Goal: Task Accomplishment & Management: Use online tool/utility

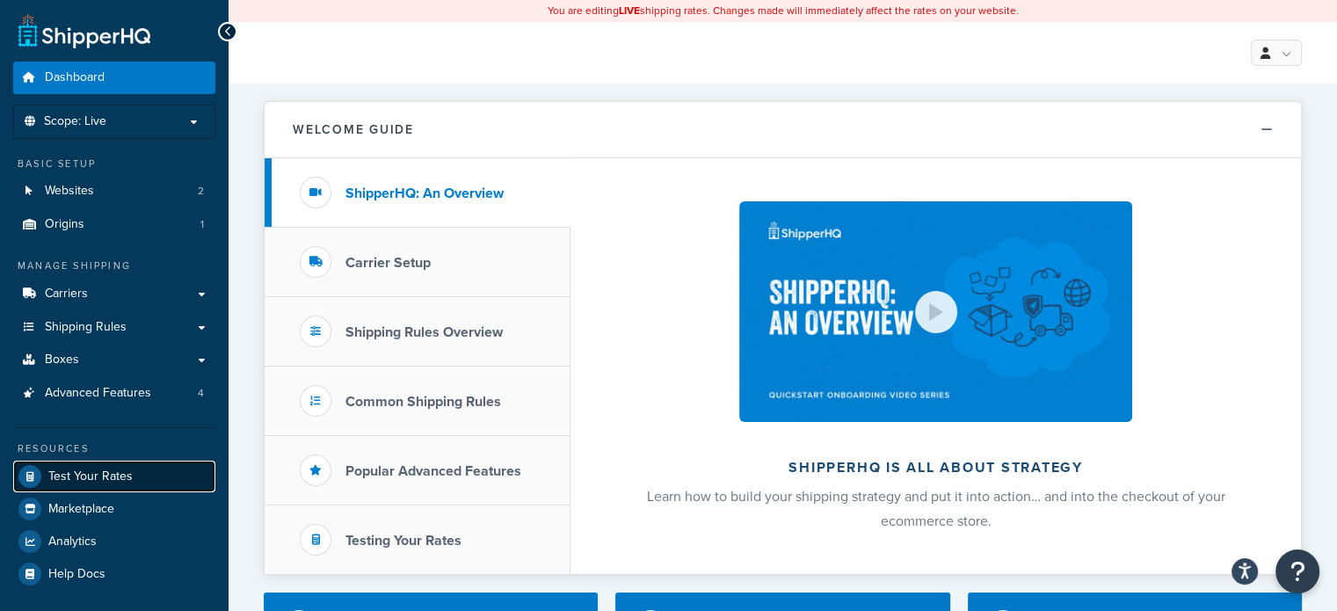
click at [124, 464] on link "Test Your Rates" at bounding box center [114, 477] width 202 height 32
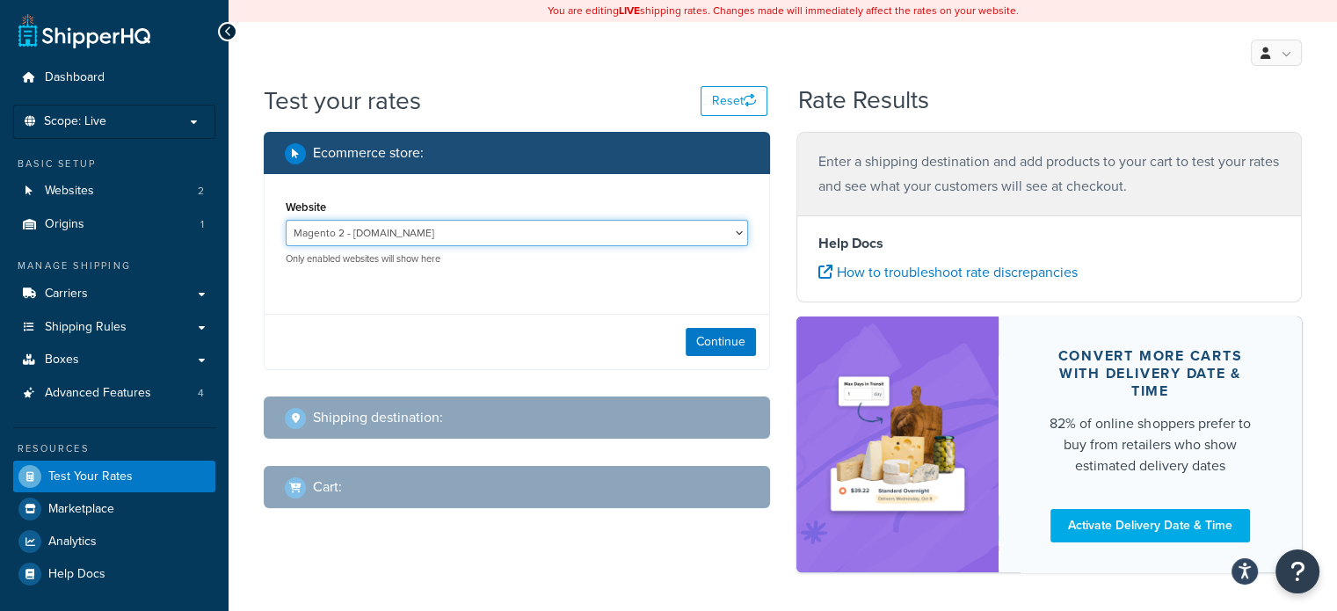
click at [524, 229] on select "Magento 2 - [DOMAIN_NAME] SHQ AMP Store - [URL][DOMAIN_NAME]" at bounding box center [517, 233] width 462 height 26
select select "1d0300cc34f68967e941879e0b5e59b1"
click at [286, 221] on select "Magento 2 - [DOMAIN_NAME] SHQ AMP Store - [URL][DOMAIN_NAME]" at bounding box center [517, 233] width 462 height 26
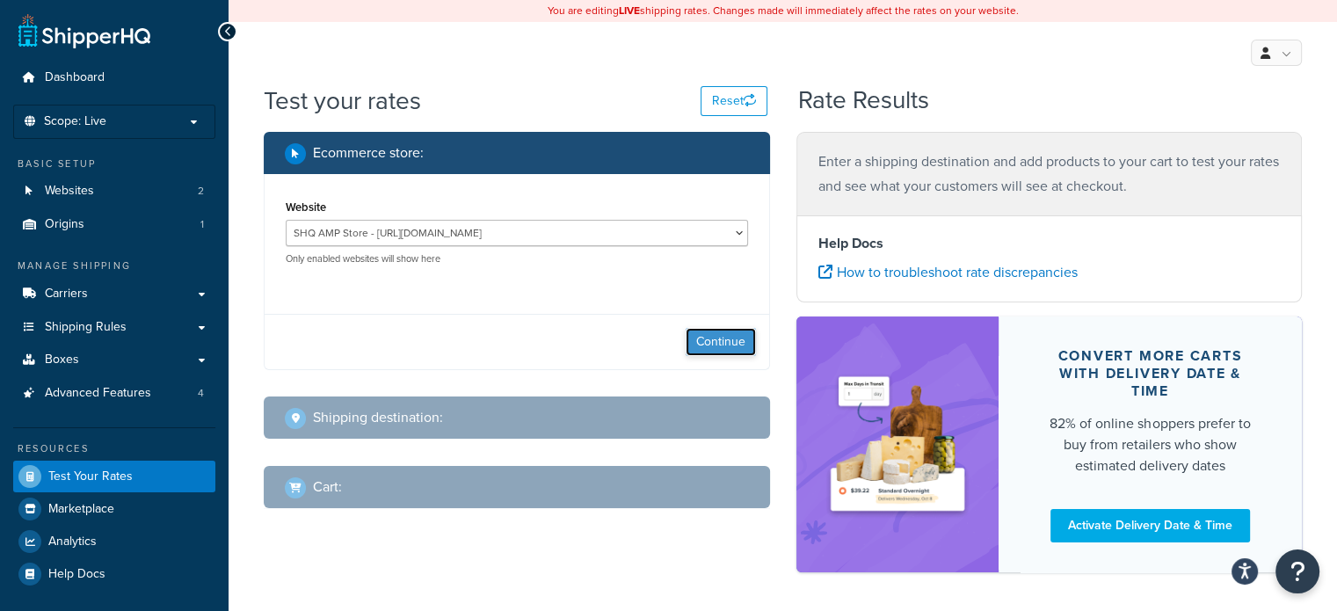
click at [718, 345] on button "Continue" at bounding box center [721, 342] width 70 height 28
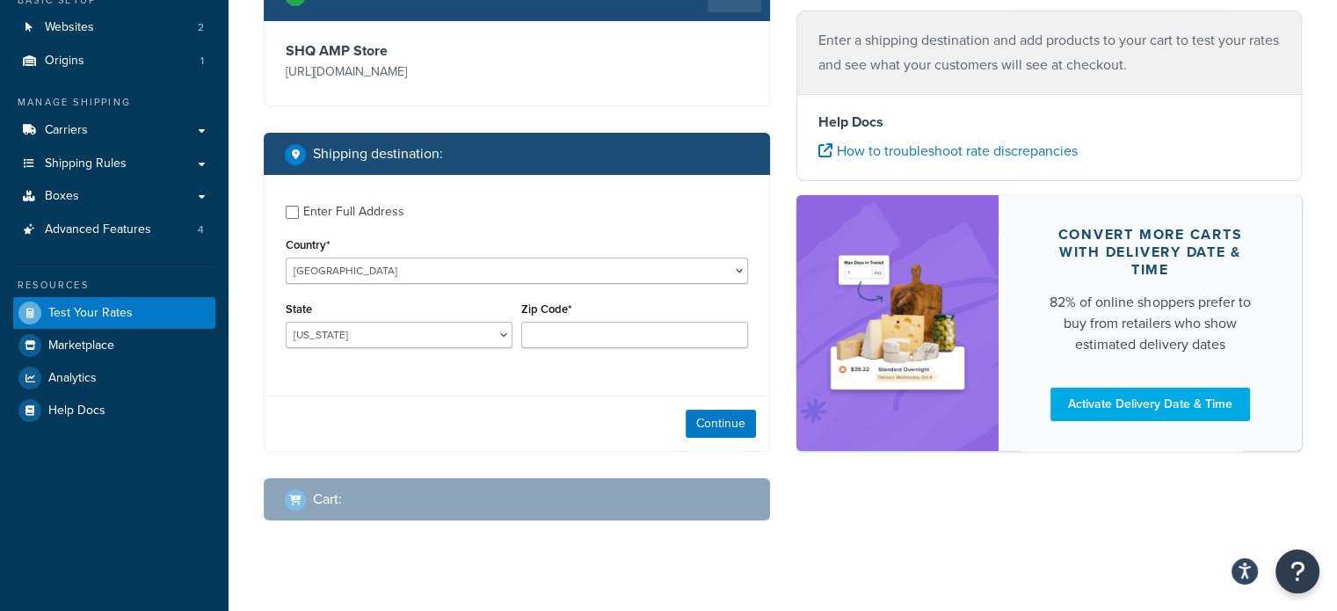
scroll to position [189, 0]
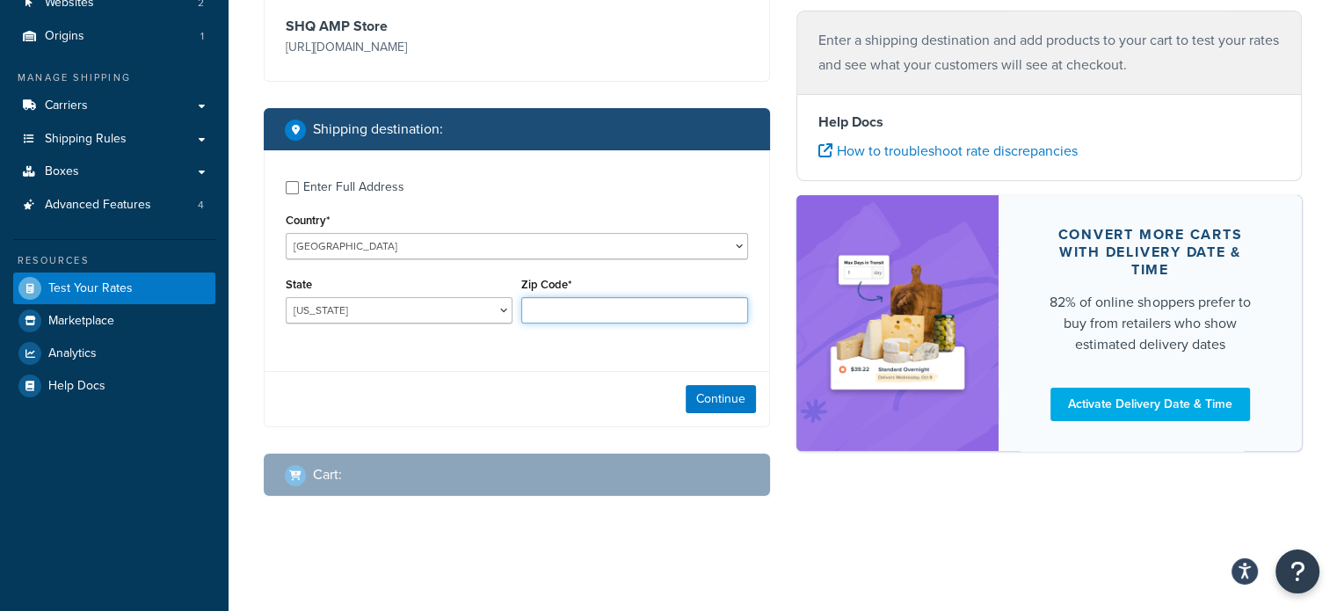
click at [558, 308] on input "Zip Code*" at bounding box center [634, 310] width 227 height 26
type input "80121"
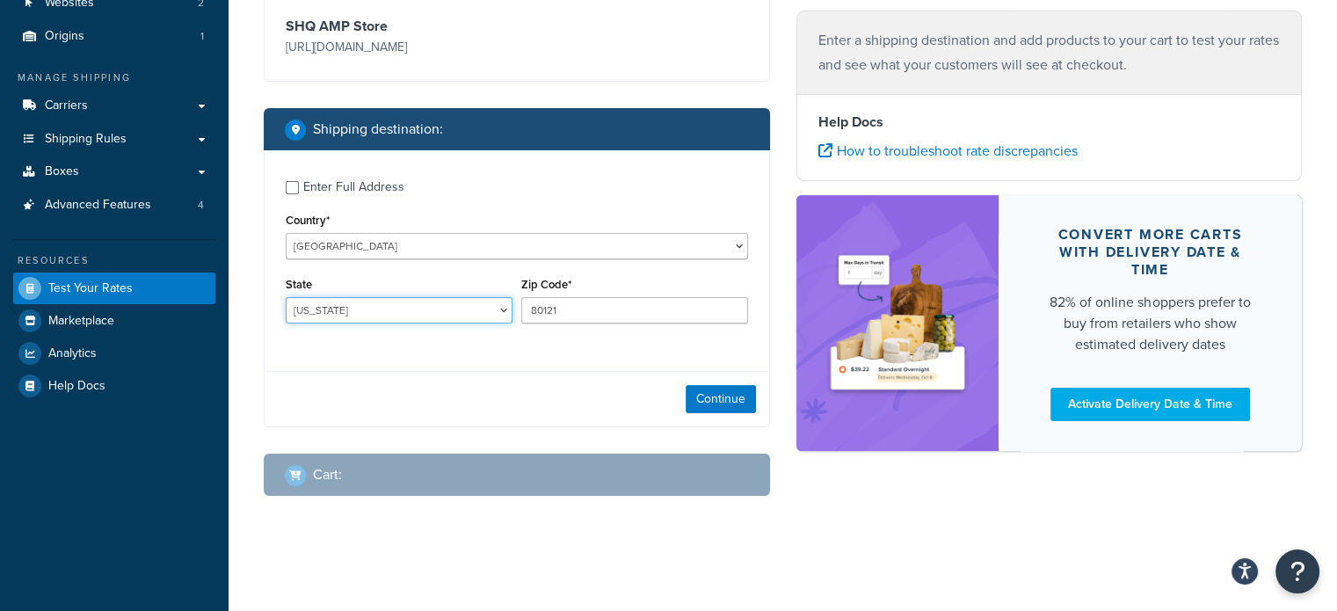
click at [470, 314] on select "[US_STATE] [US_STATE] [US_STATE] [US_STATE] [US_STATE] Armed Forces Americas Ar…" at bounding box center [399, 310] width 227 height 26
select select "CO"
click at [286, 297] on select "[US_STATE] [US_STATE] [US_STATE] [US_STATE] [US_STATE] Armed Forces Americas Ar…" at bounding box center [399, 310] width 227 height 26
click at [707, 396] on button "Continue" at bounding box center [721, 399] width 70 height 28
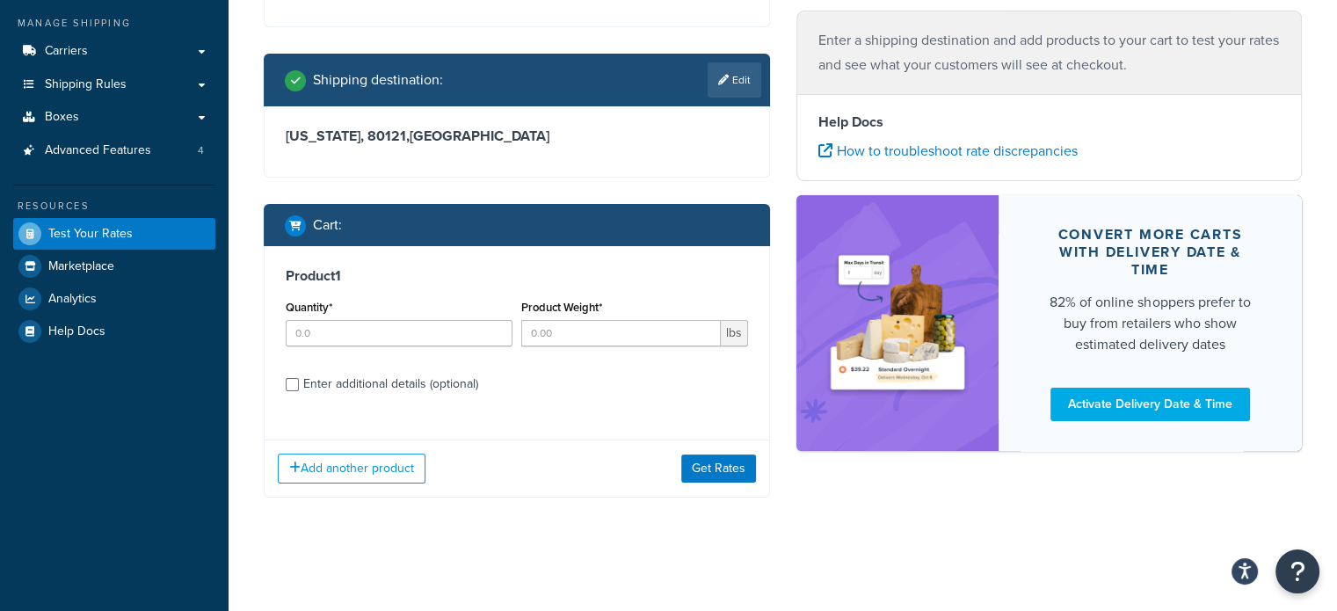
scroll to position [243, 0]
click at [287, 382] on input "Enter additional details (optional)" at bounding box center [292, 384] width 13 height 13
checkbox input "true"
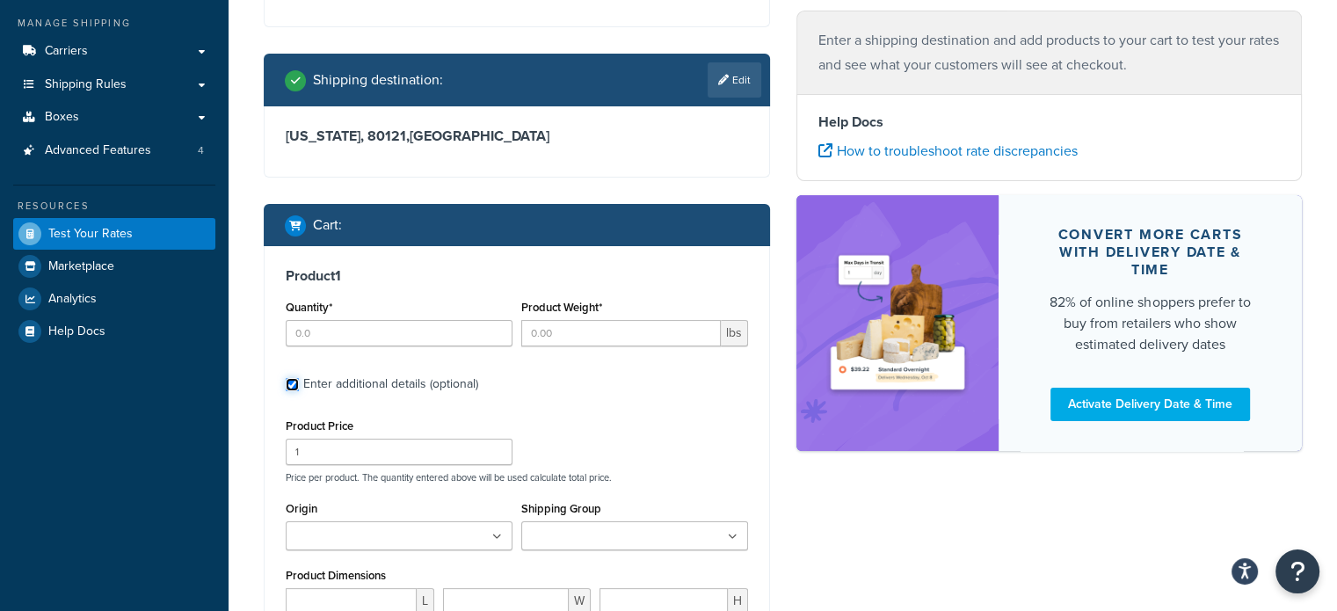
scroll to position [448, 0]
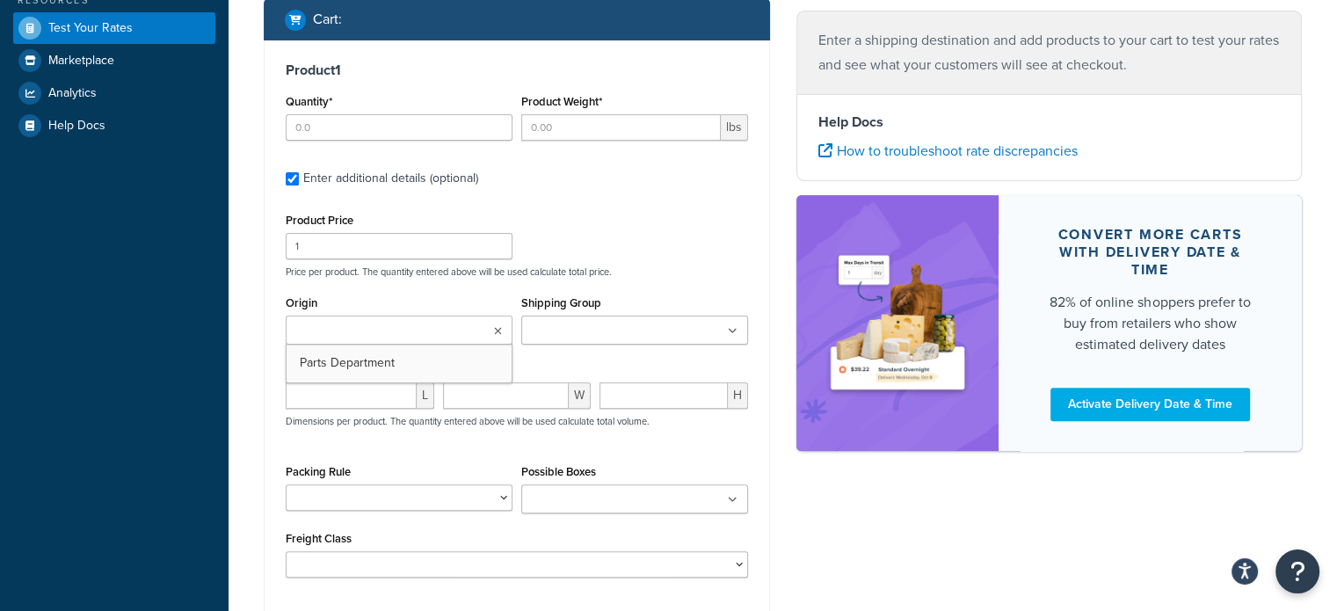
click at [499, 326] on icon at bounding box center [498, 331] width 8 height 11
click at [369, 410] on input "number" at bounding box center [351, 400] width 131 height 26
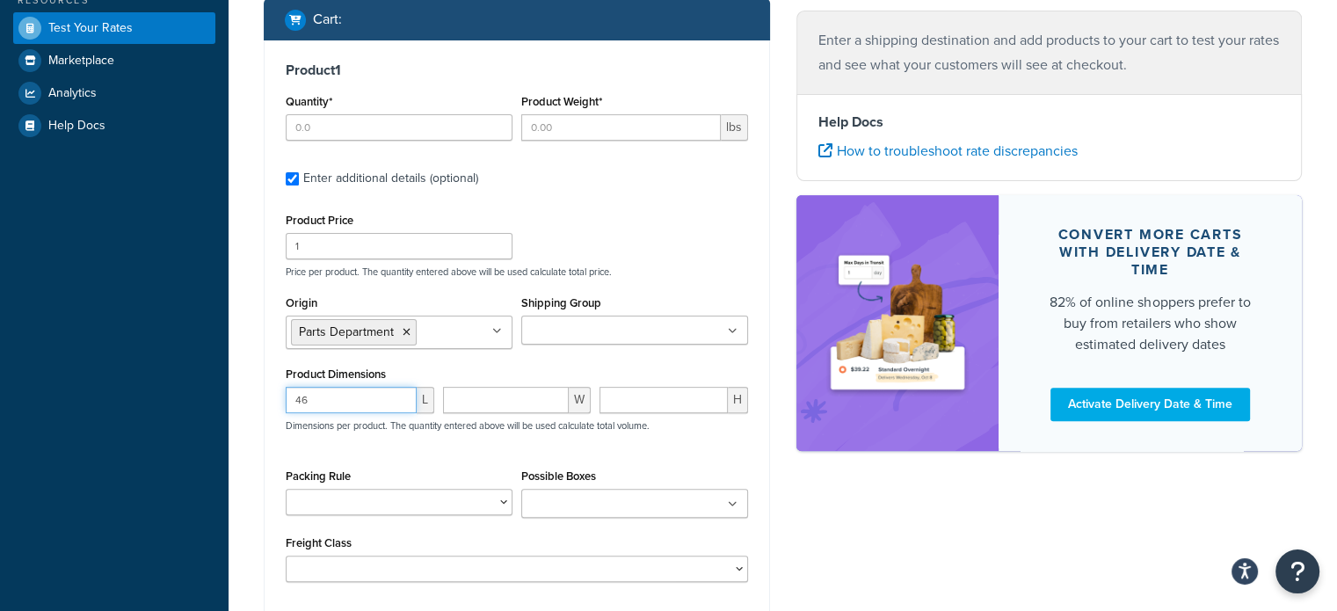
type input "4"
click at [584, 491] on ul at bounding box center [634, 503] width 227 height 29
type input "4688"
click at [715, 475] on div "Possible Boxes 4688 [TECHNICAL_ID] [TECHNICAL_ID] [TECHNICAL_ID] [TECHNICAL_ID]…" at bounding box center [634, 506] width 227 height 85
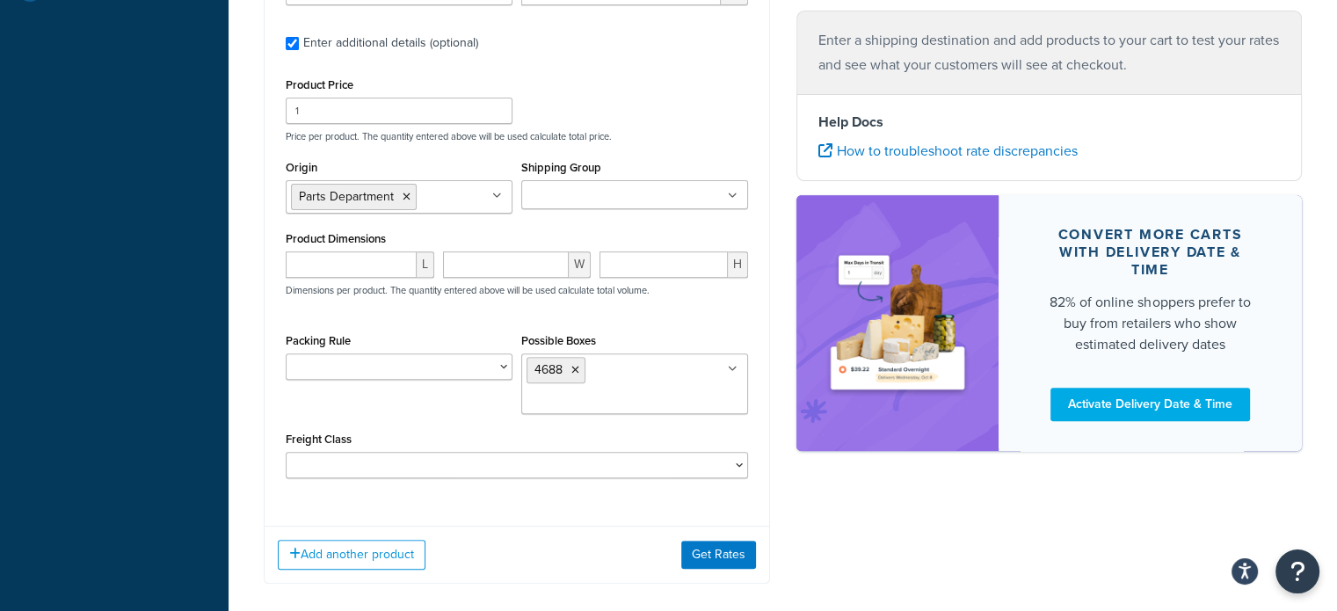
scroll to position [653, 0]
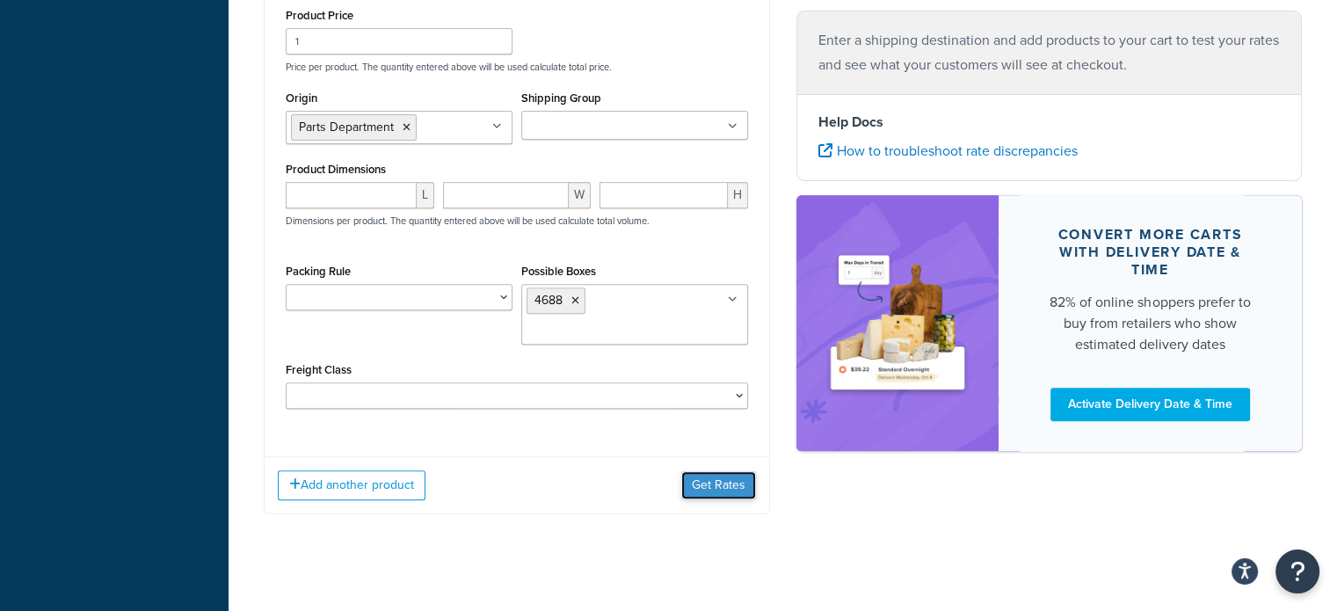
click at [722, 496] on button "Get Rates" at bounding box center [718, 485] width 75 height 28
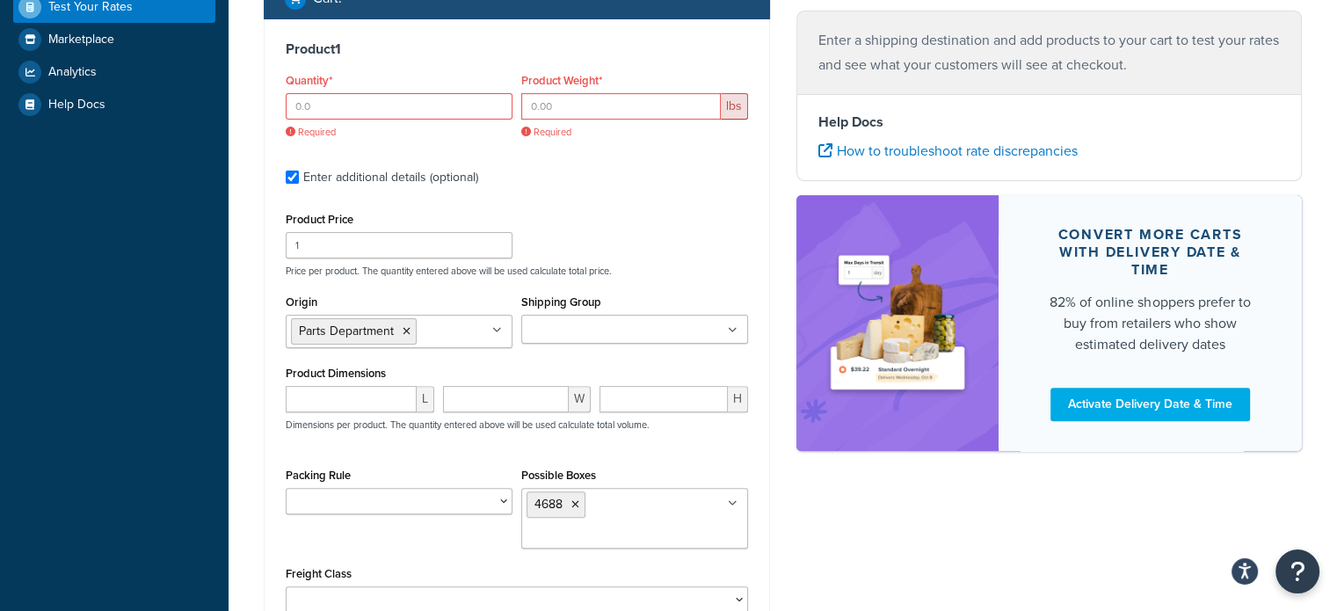
scroll to position [448, 0]
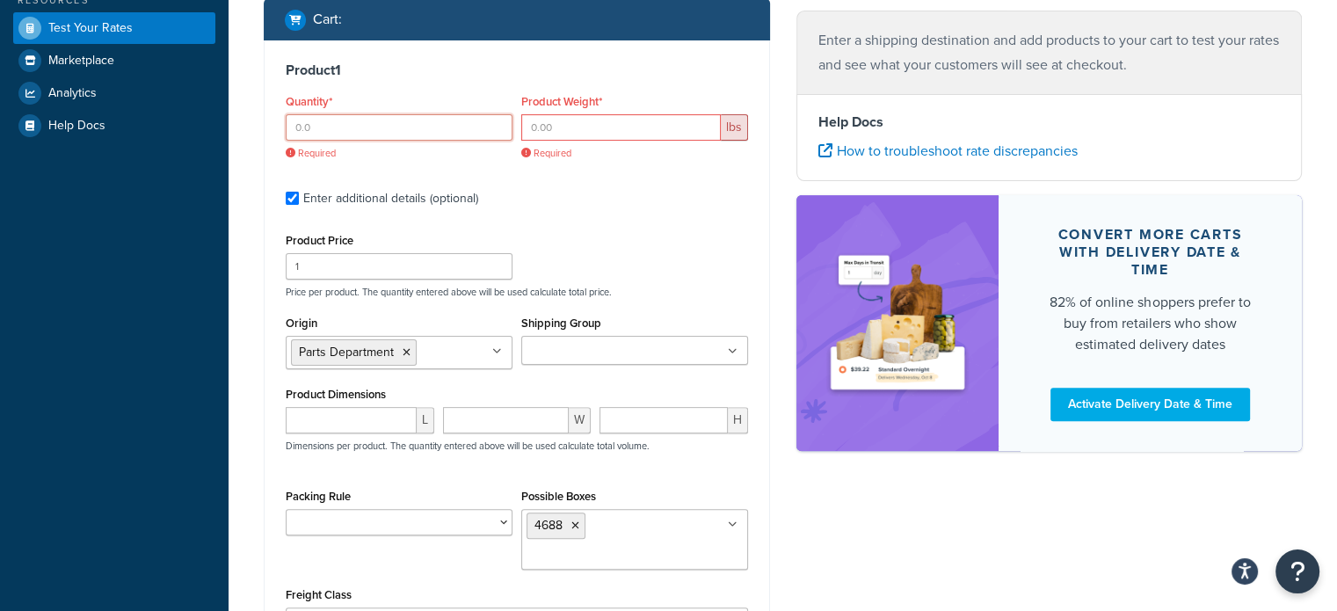
click at [429, 132] on input "Quantity*" at bounding box center [399, 127] width 227 height 26
type input "1"
click at [578, 133] on input "Product Weight*" at bounding box center [621, 127] width 200 height 26
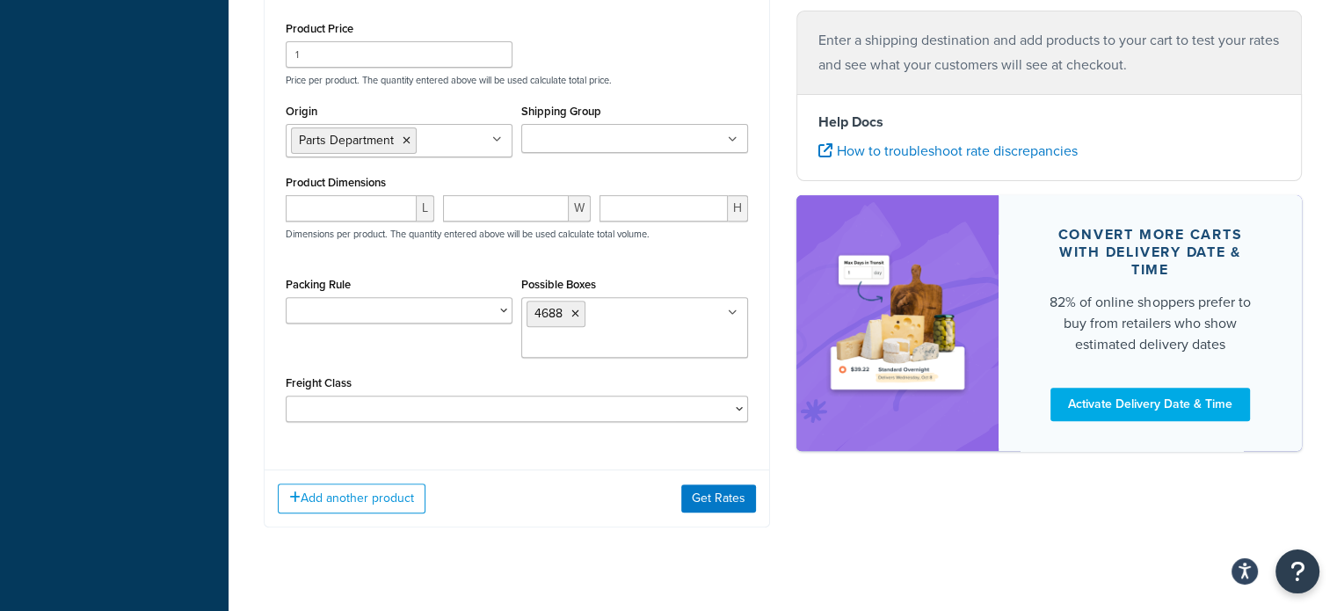
scroll to position [653, 0]
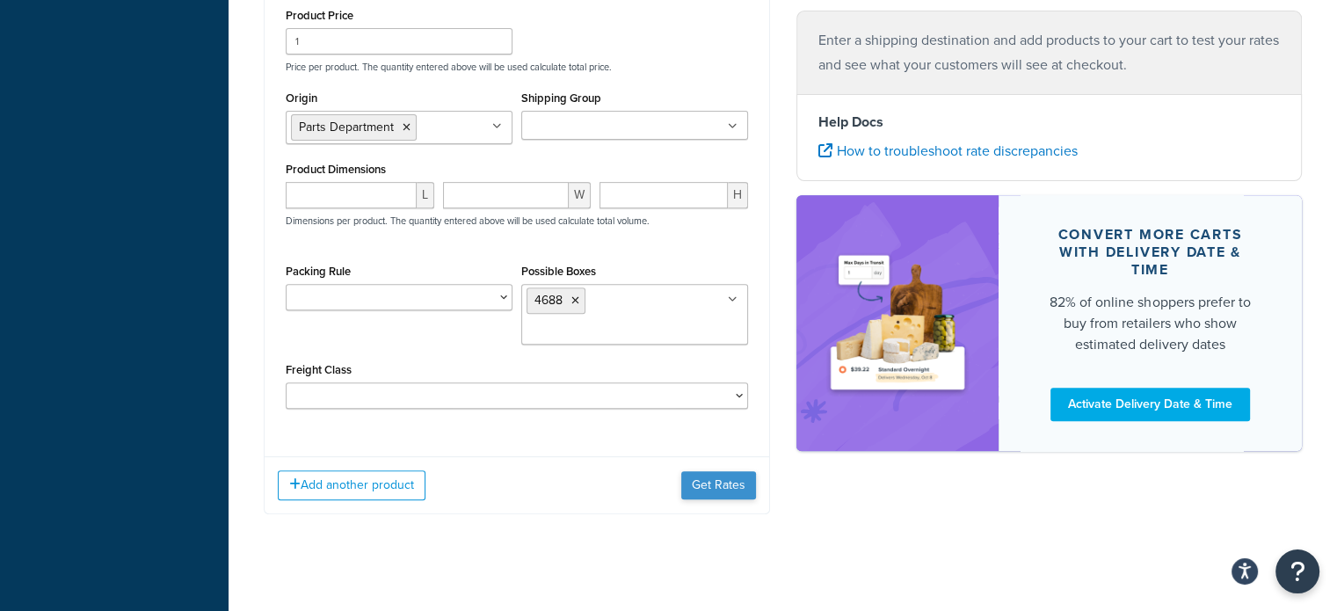
type input "12"
click at [722, 489] on button "Get Rates" at bounding box center [718, 485] width 75 height 28
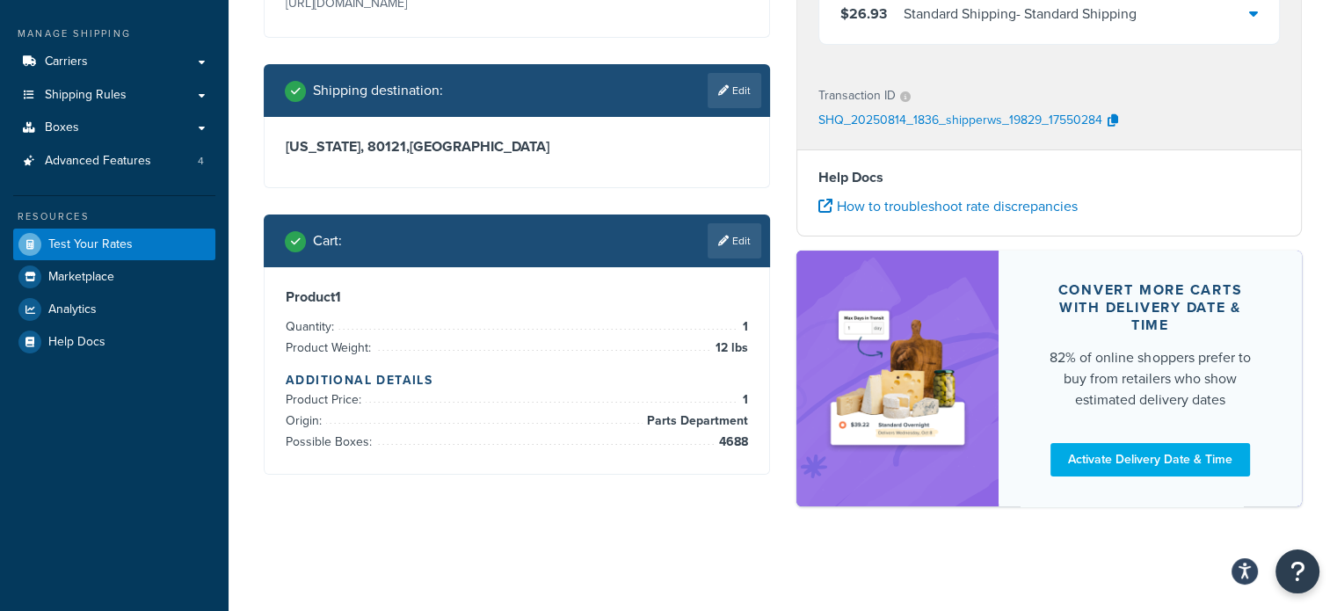
scroll to position [26, 0]
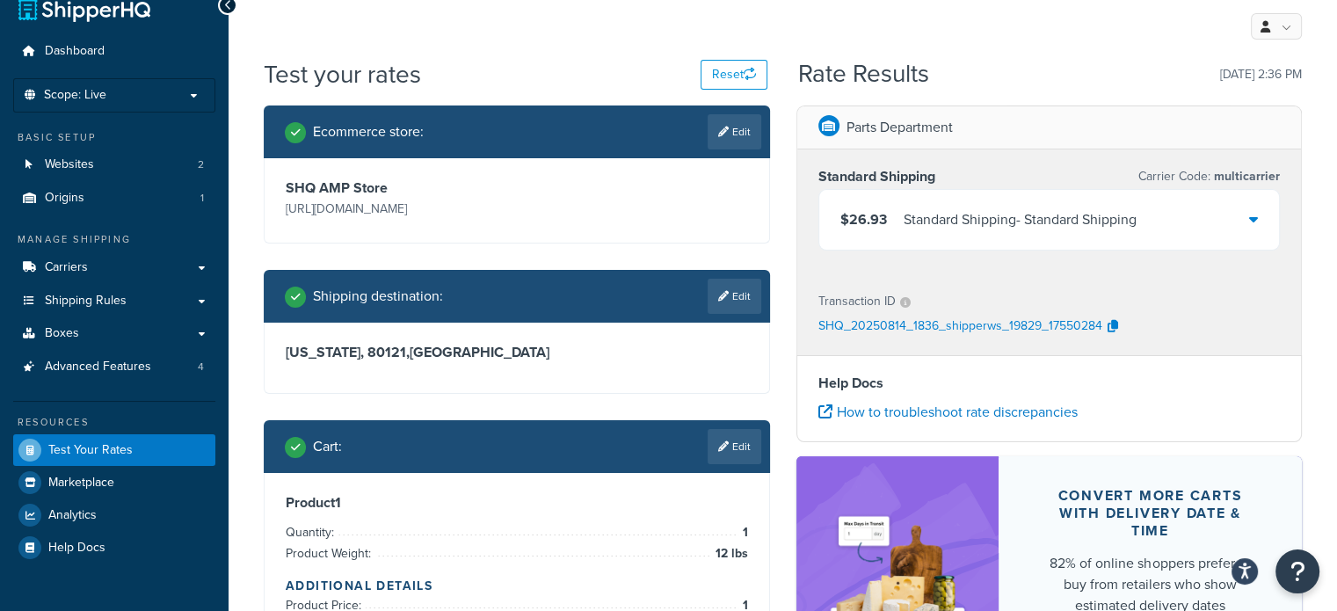
click at [1255, 228] on div at bounding box center [1253, 219] width 9 height 25
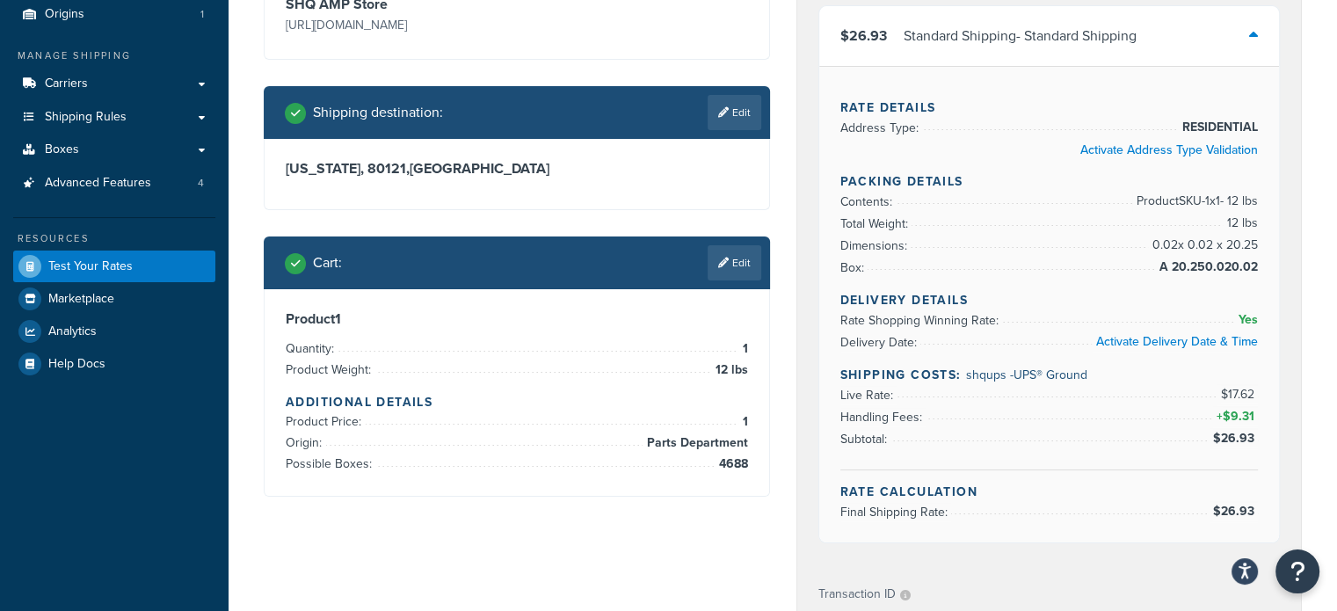
scroll to position [232, 0]
